Goal: Navigation & Orientation: Find specific page/section

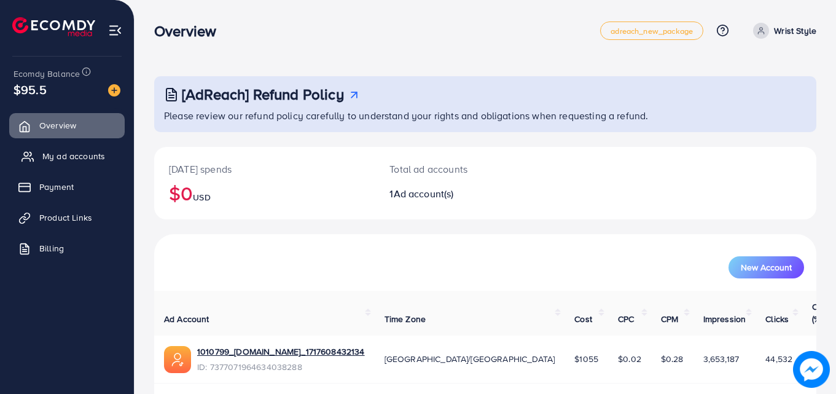
click at [56, 168] on link "My ad accounts" at bounding box center [66, 156] width 115 height 25
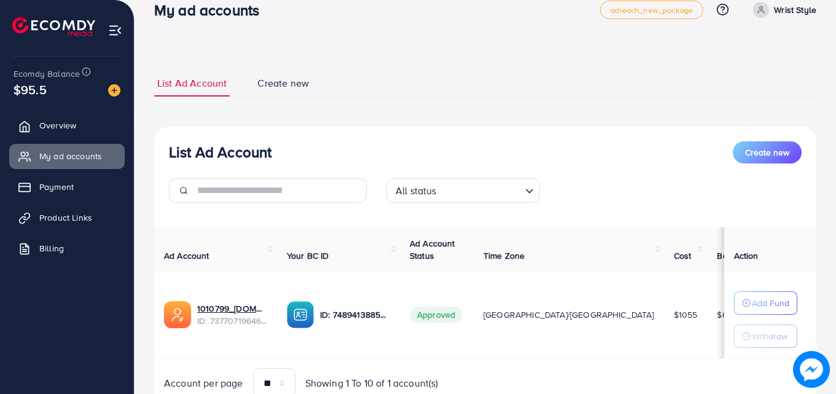
scroll to position [3, 0]
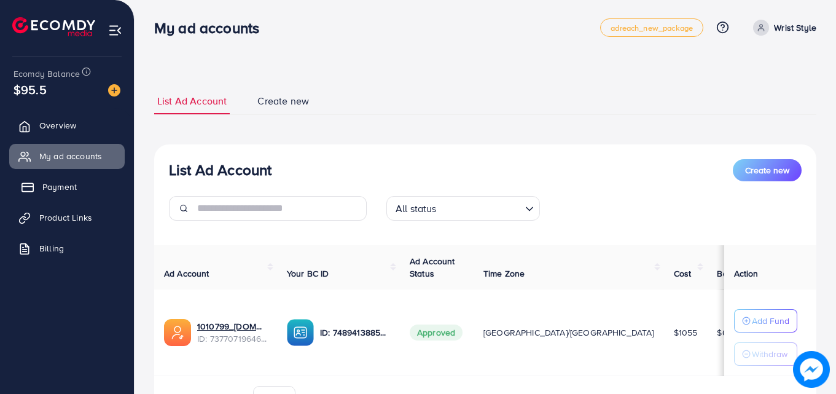
click at [57, 182] on span "Payment" at bounding box center [59, 187] width 34 height 12
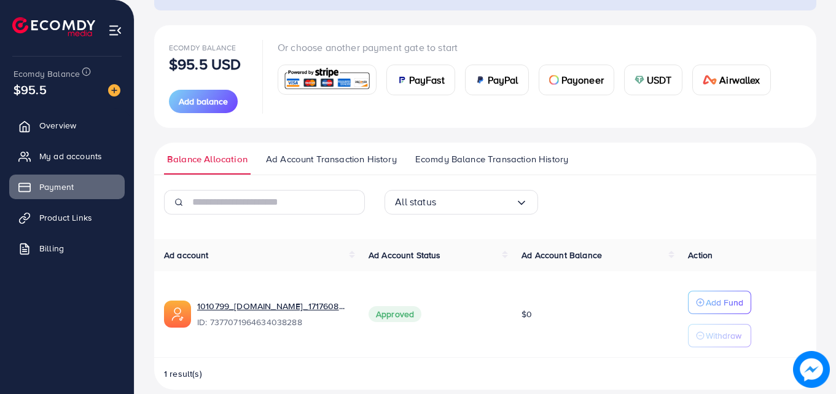
scroll to position [137, 0]
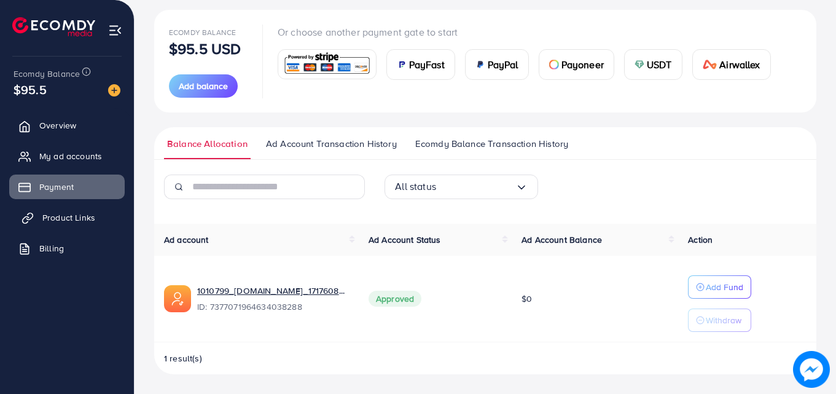
click at [81, 219] on span "Product Links" at bounding box center [68, 217] width 53 height 12
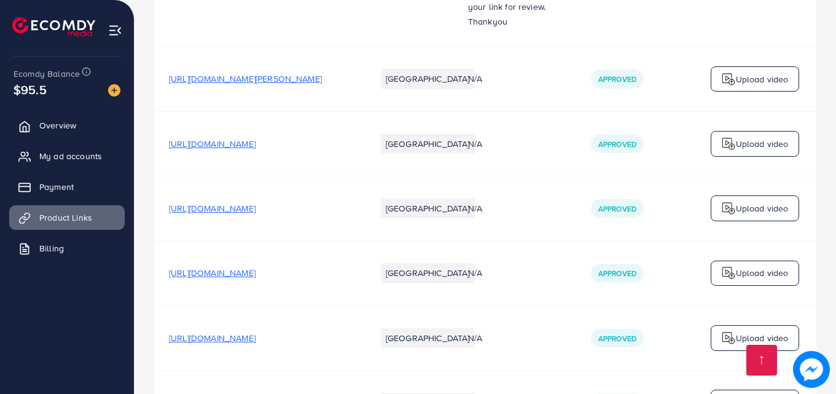
scroll to position [7412, 0]
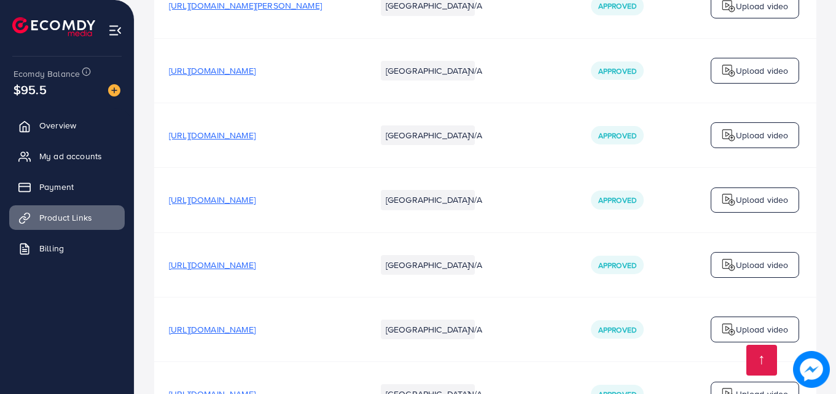
click at [256, 388] on span "[URL][DOMAIN_NAME]" at bounding box center [212, 394] width 87 height 12
click at [256, 323] on span "[URL][DOMAIN_NAME]" at bounding box center [212, 329] width 87 height 12
